Goal: Information Seeking & Learning: Learn about a topic

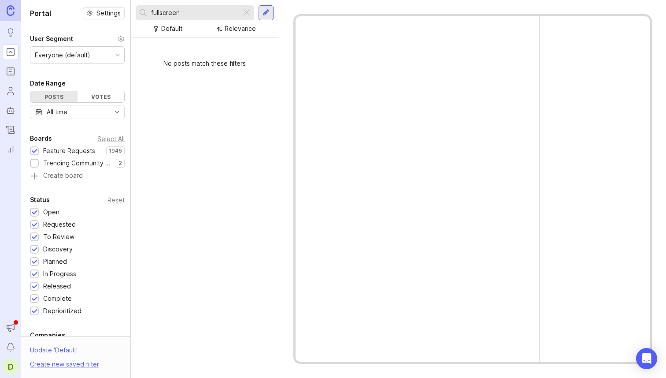
click at [245, 16] on div at bounding box center [247, 12] width 11 height 11
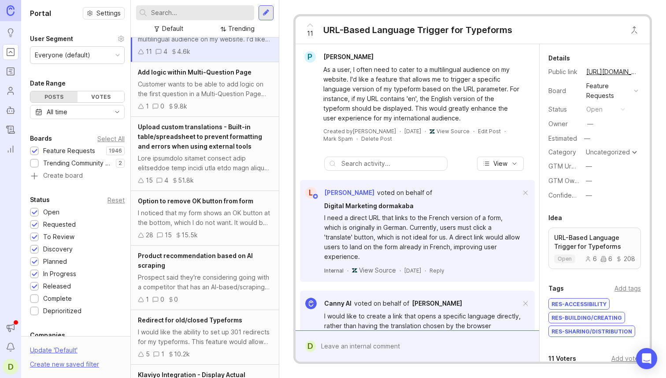
scroll to position [39, 0]
click at [223, 213] on div "I noticed that my form shows an OK button at the bottom, which I do not want. I…" at bounding box center [205, 218] width 134 height 19
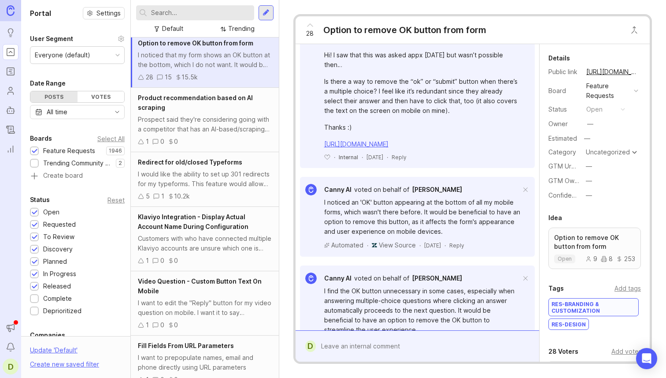
scroll to position [269, 0]
click at [213, 14] on input "text" at bounding box center [201, 13] width 100 height 10
type input "video"
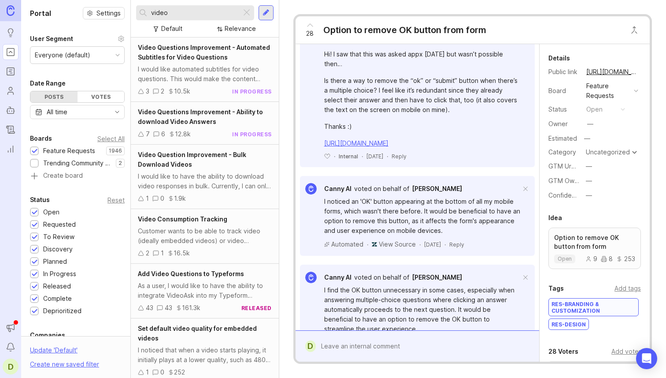
click at [215, 68] on div "I would like automated subtitles for video questions. This would make the conte…" at bounding box center [205, 73] width 134 height 19
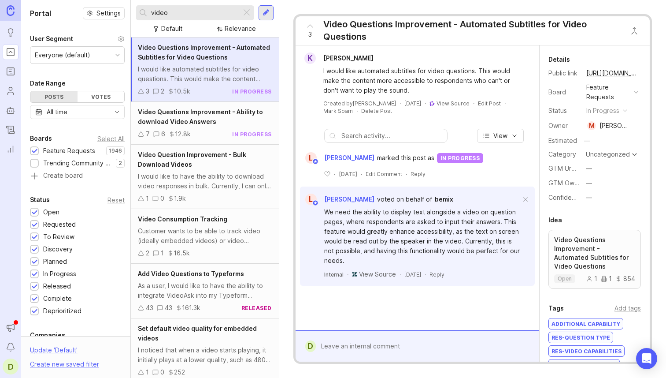
click at [223, 122] on div "Video Questions Improvement - Ability to download Video Answers" at bounding box center [205, 116] width 134 height 19
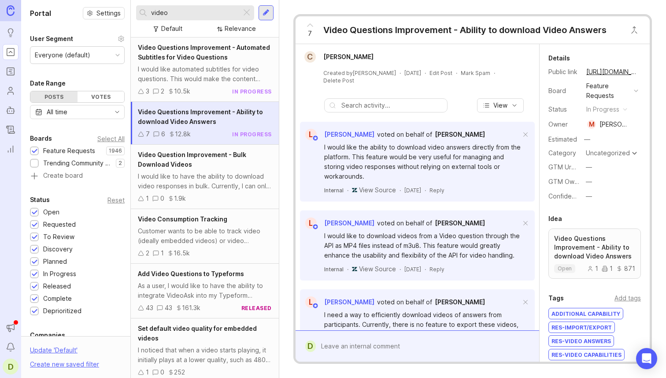
click at [215, 177] on div "I would like to have the ability to download video responses in bulk. Currently…" at bounding box center [205, 180] width 134 height 19
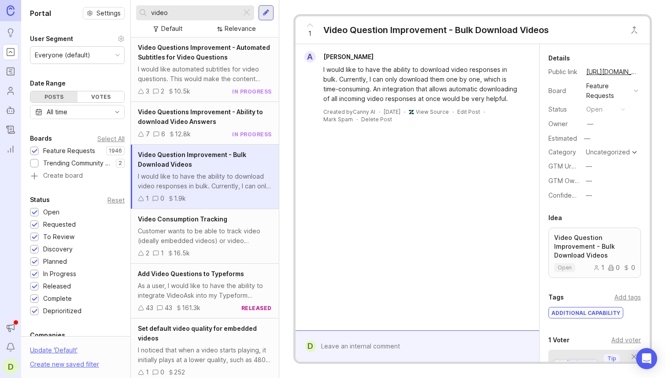
click at [228, 66] on div "I would like automated subtitles for video questions. This would make the conte…" at bounding box center [205, 73] width 134 height 19
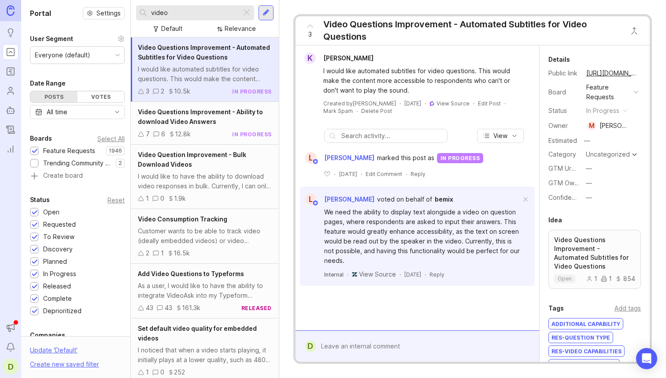
click at [244, 296] on div "As a user, I would like to have the ability to integrate VideoAsk into my Typef…" at bounding box center [205, 290] width 134 height 19
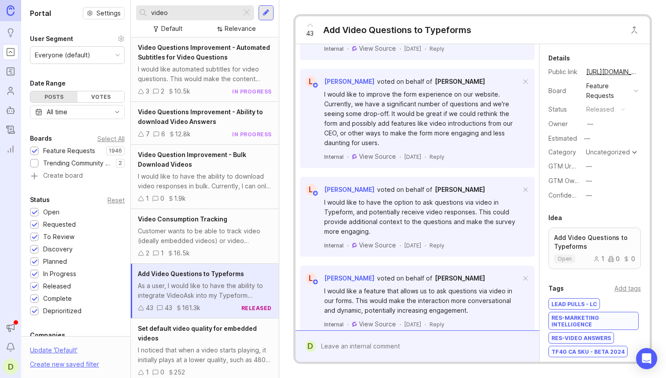
scroll to position [625, 0]
